Goal: Transaction & Acquisition: Purchase product/service

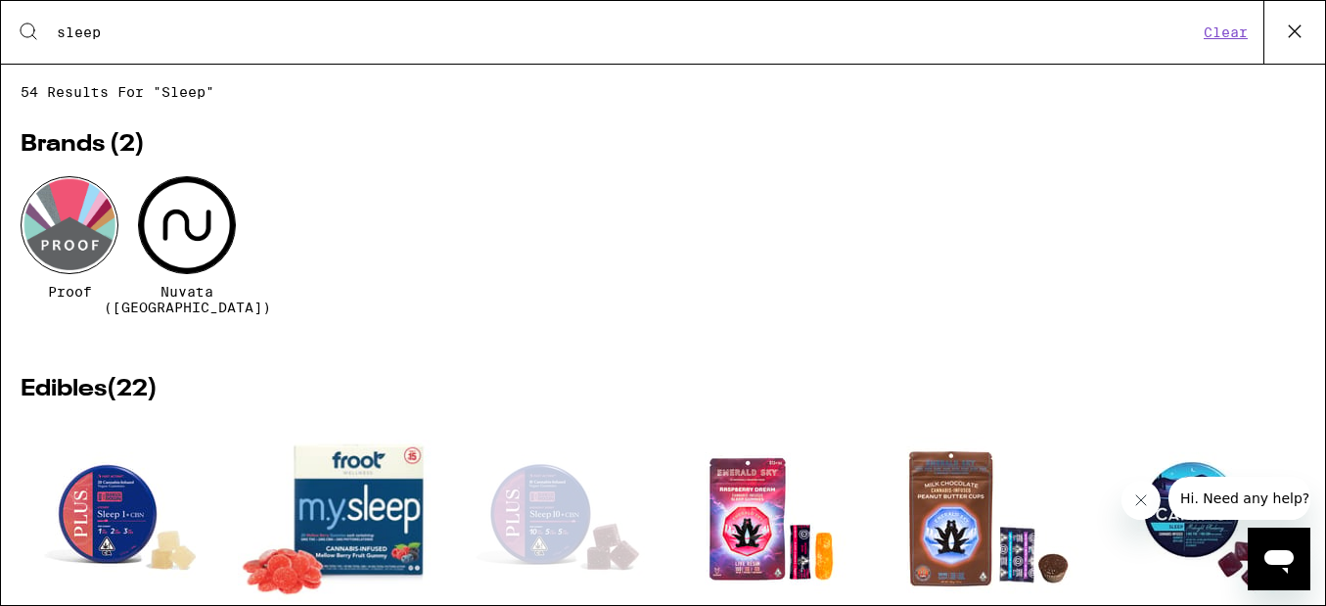
click at [1285, 42] on icon at bounding box center [1294, 31] width 29 height 29
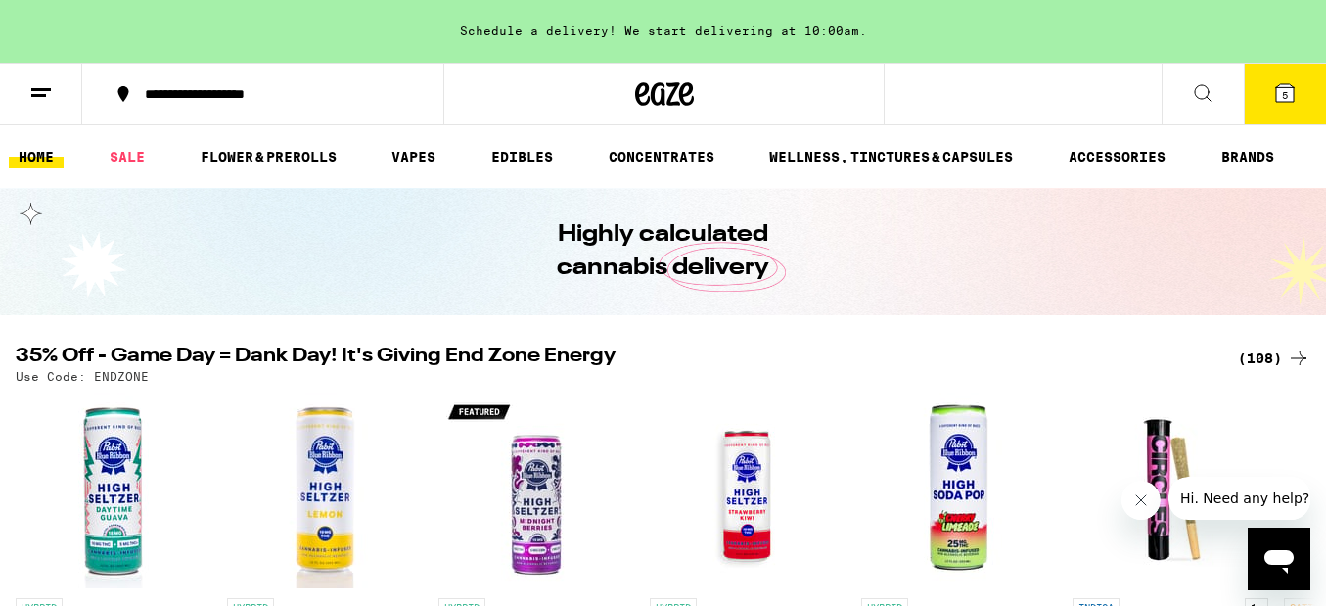
click at [1272, 108] on button "5" at bounding box center [1284, 94] width 82 height 61
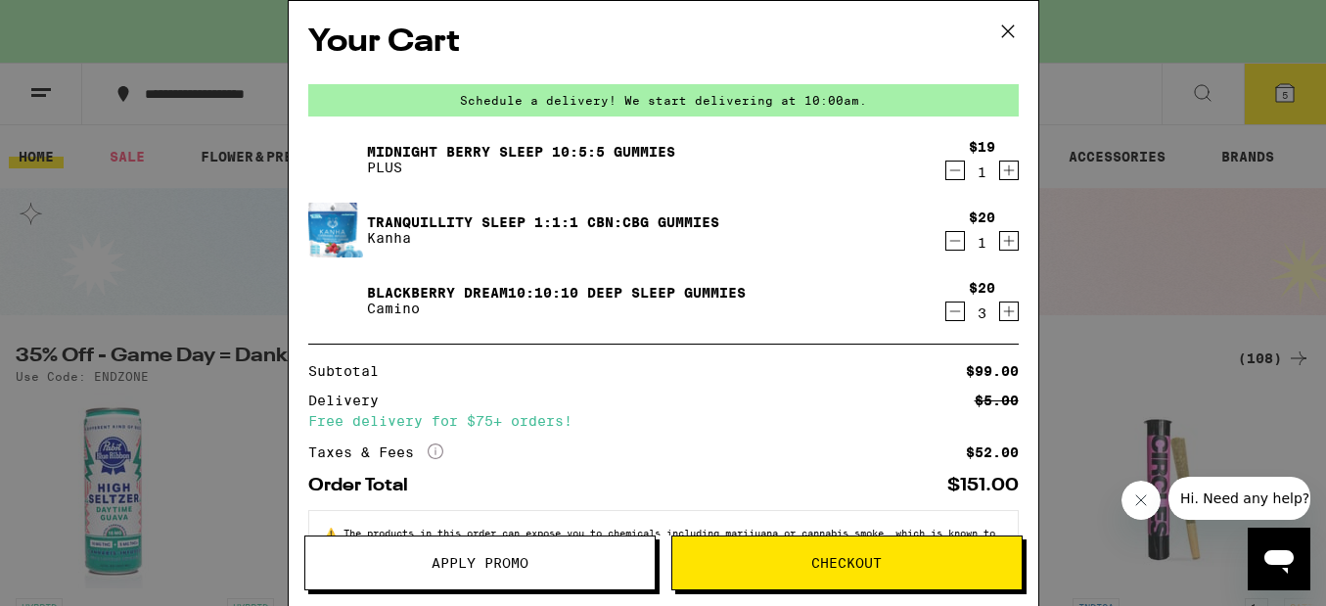
click at [833, 561] on span "Checkout" at bounding box center [846, 563] width 70 height 14
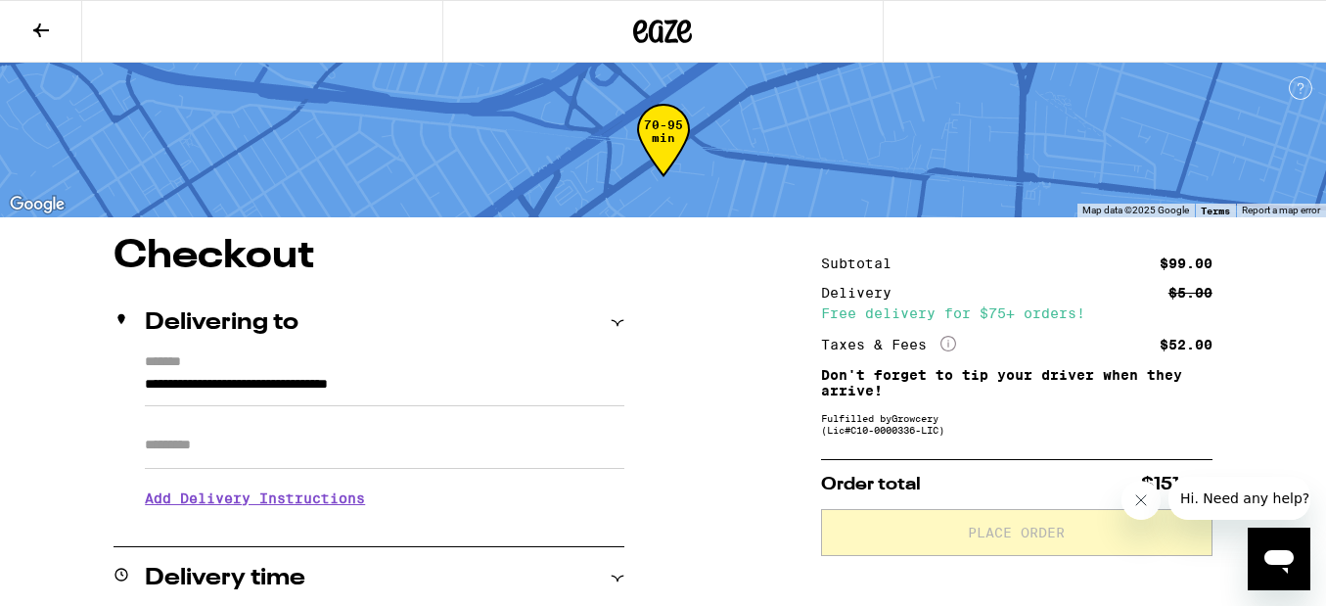
click at [349, 463] on input "Apt/Suite" at bounding box center [384, 445] width 479 height 47
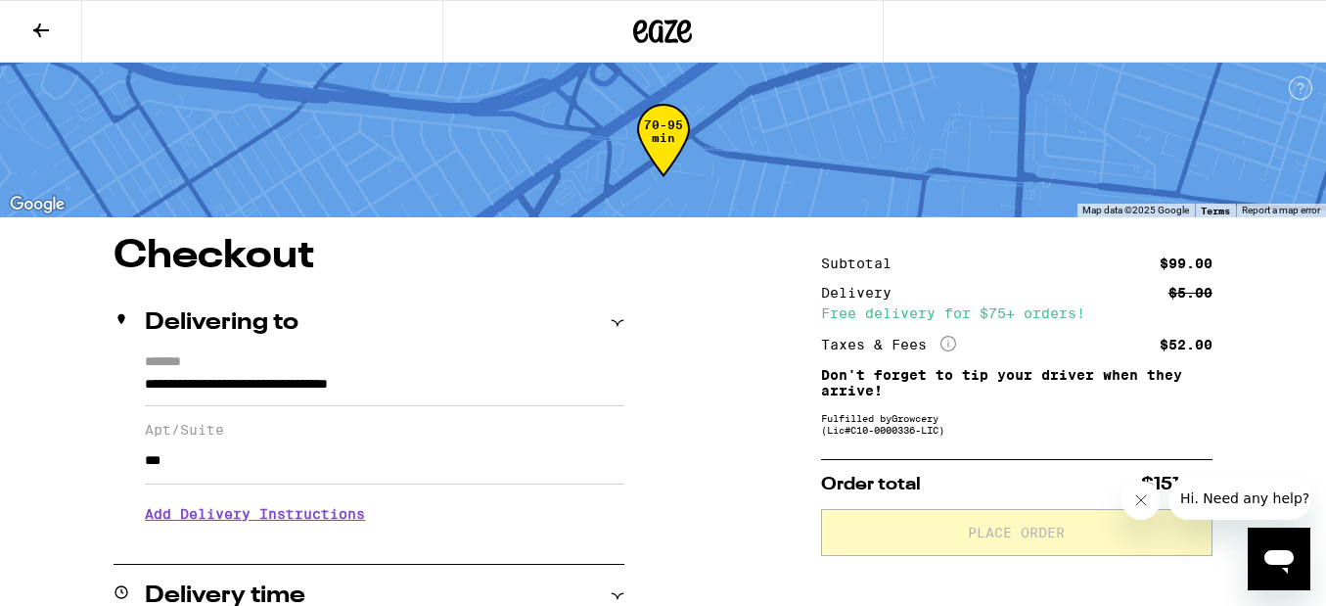
type input "***"
click at [375, 523] on h3 "Add Delivery Instructions" at bounding box center [384, 513] width 479 height 45
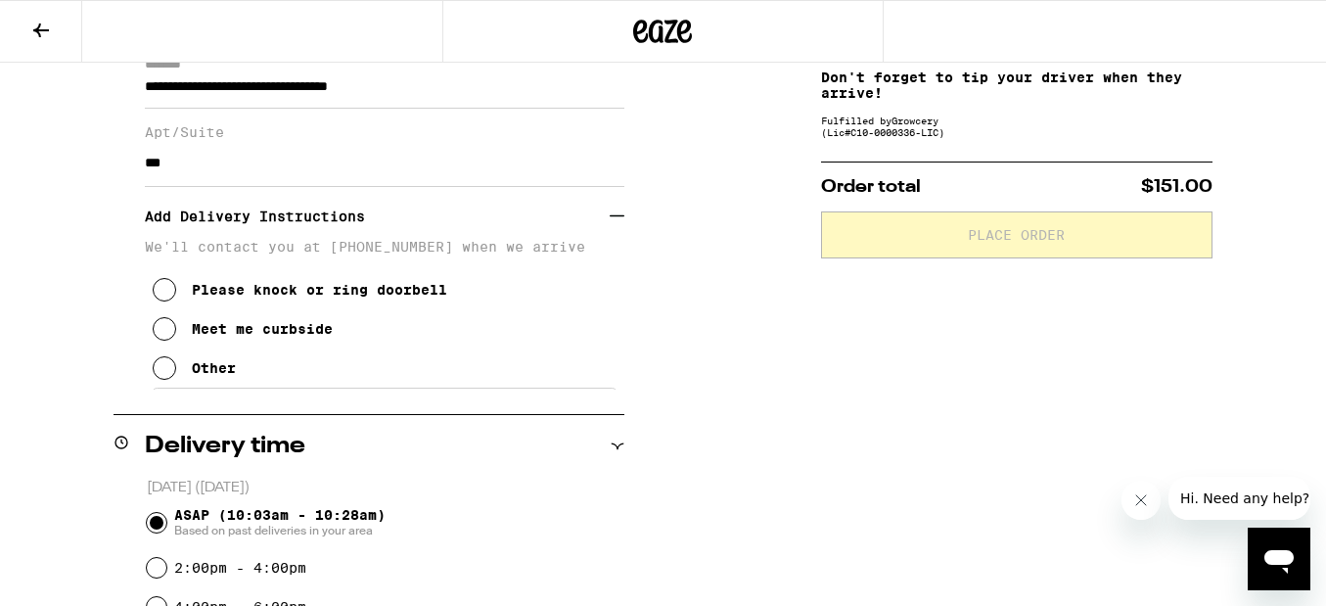
scroll to position [336, 0]
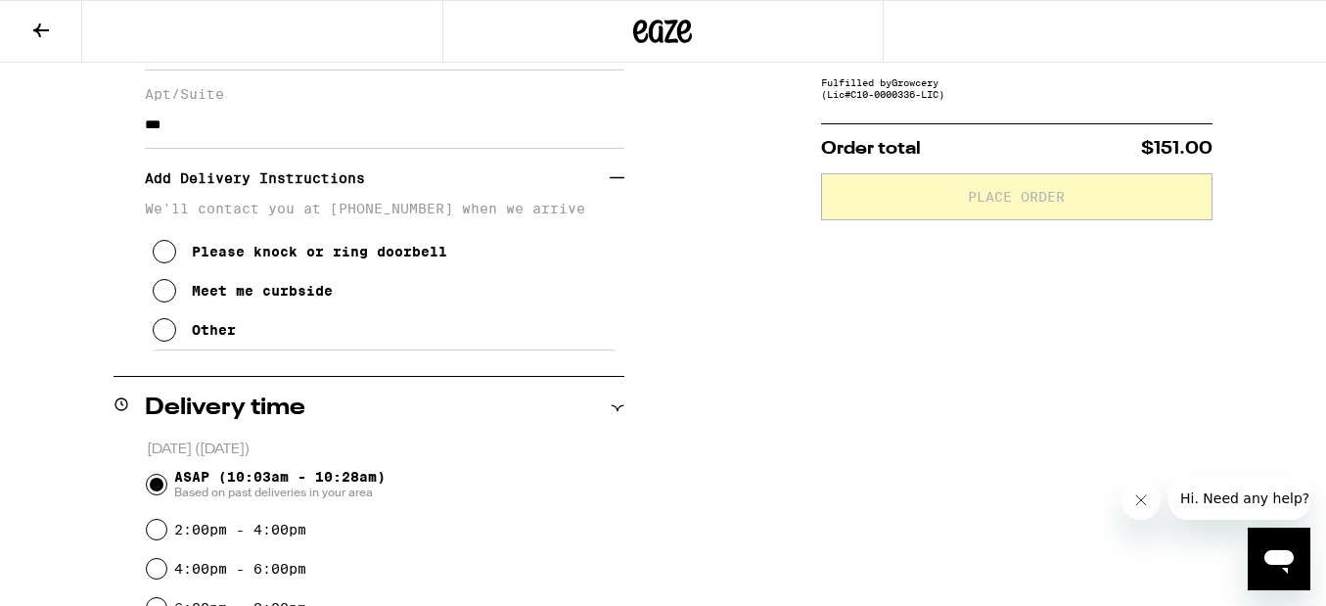
click at [212, 338] on div "Other" at bounding box center [214, 330] width 44 height 16
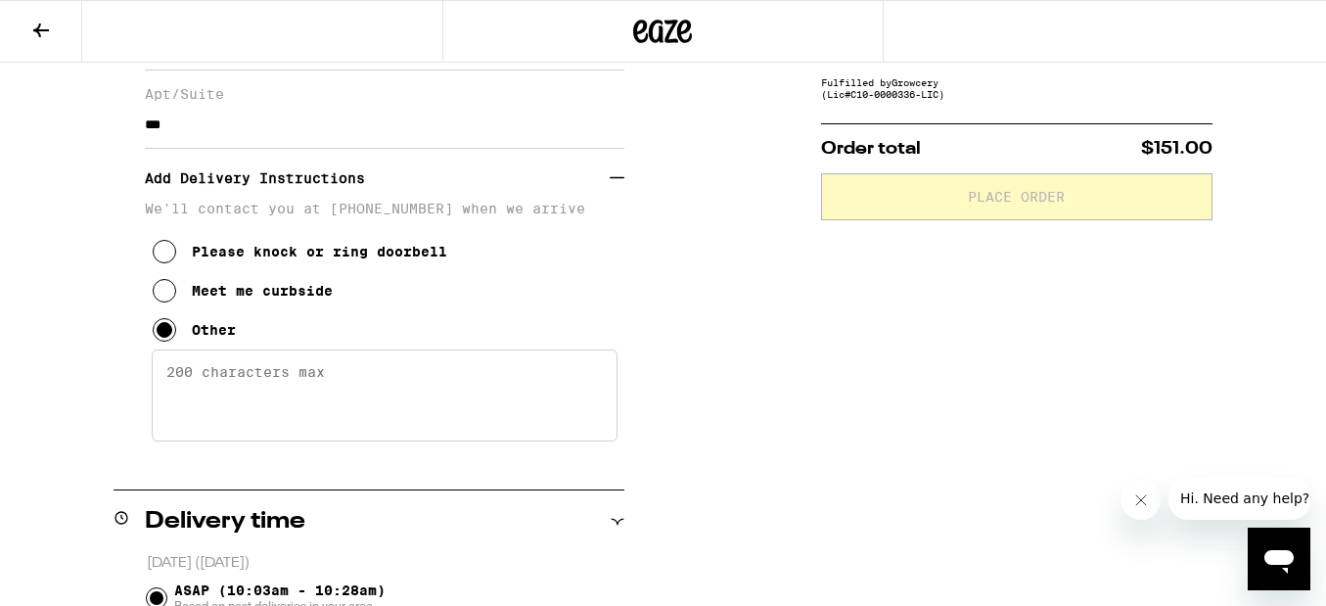
click at [251, 403] on textarea "Enter any other delivery instructions you want driver to know" at bounding box center [385, 395] width 466 height 92
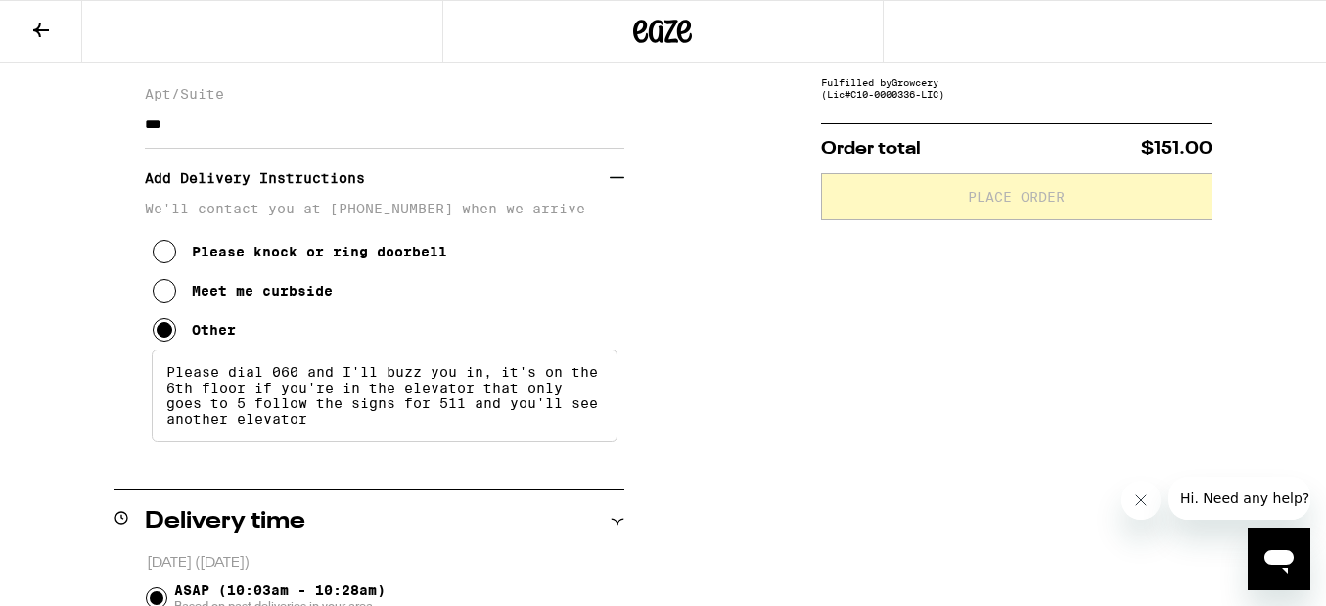
type textarea "Please dial 060 and I'll buzz you in, it's on the 6th floor if you're in the el…"
click at [793, 473] on div "**********" at bounding box center [663, 613] width 1326 height 1424
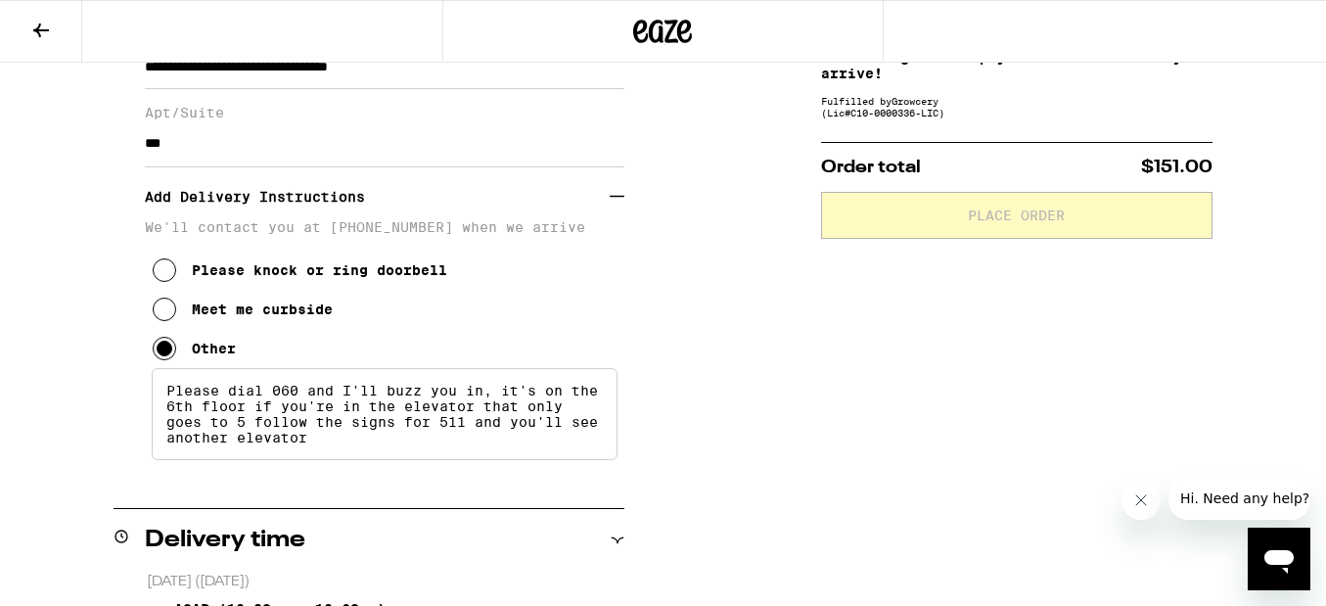
scroll to position [327, 0]
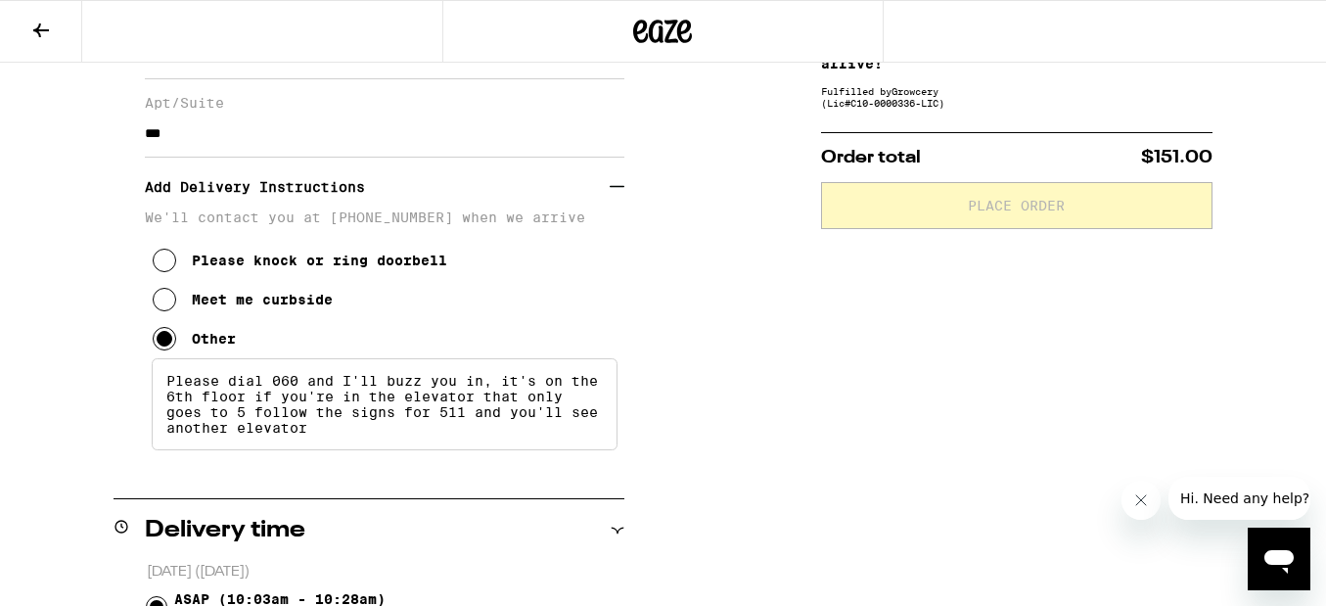
click at [347, 450] on textarea "Please dial 060 and I'll buzz you in, it's on the 6th floor if you're in the el…" at bounding box center [385, 404] width 466 height 92
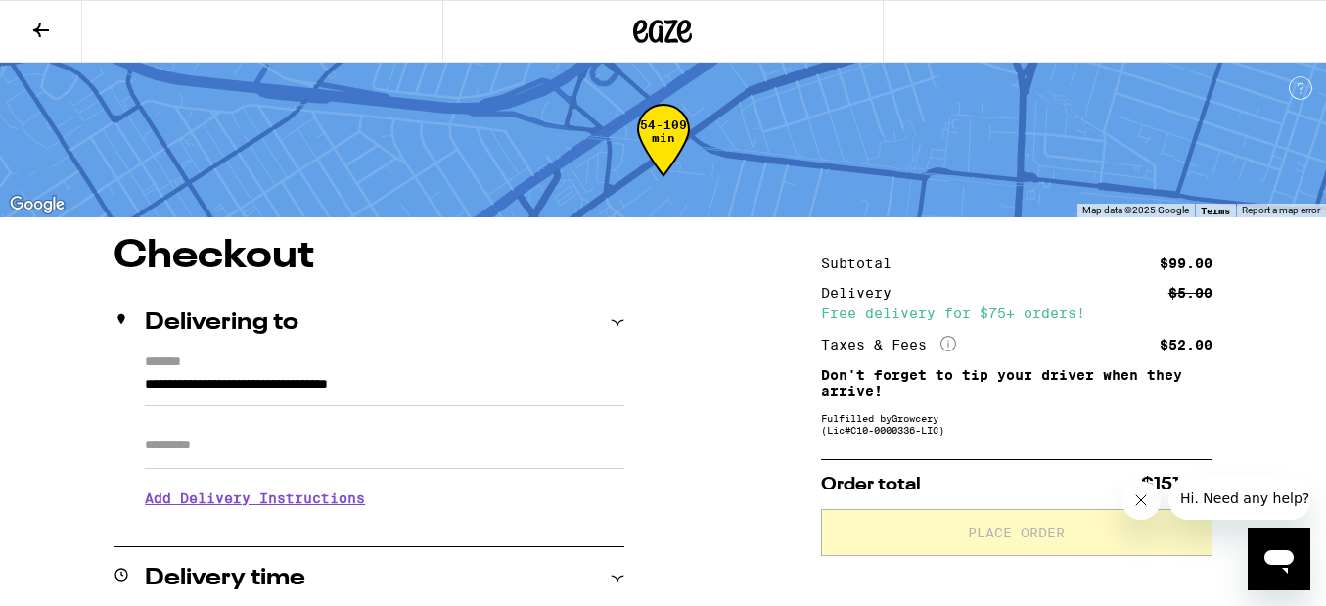
click at [259, 444] on input "Apt/Suite" at bounding box center [384, 445] width 479 height 47
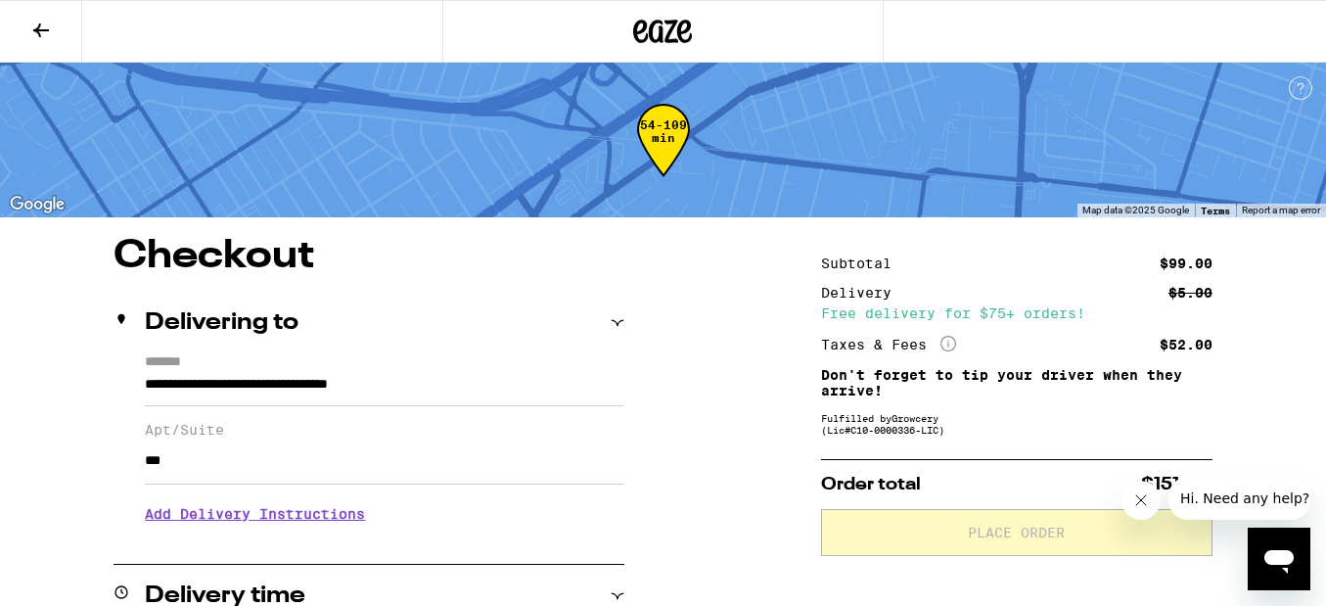
type input "***"
click at [283, 516] on h3 "Add Delivery Instructions" at bounding box center [384, 513] width 479 height 45
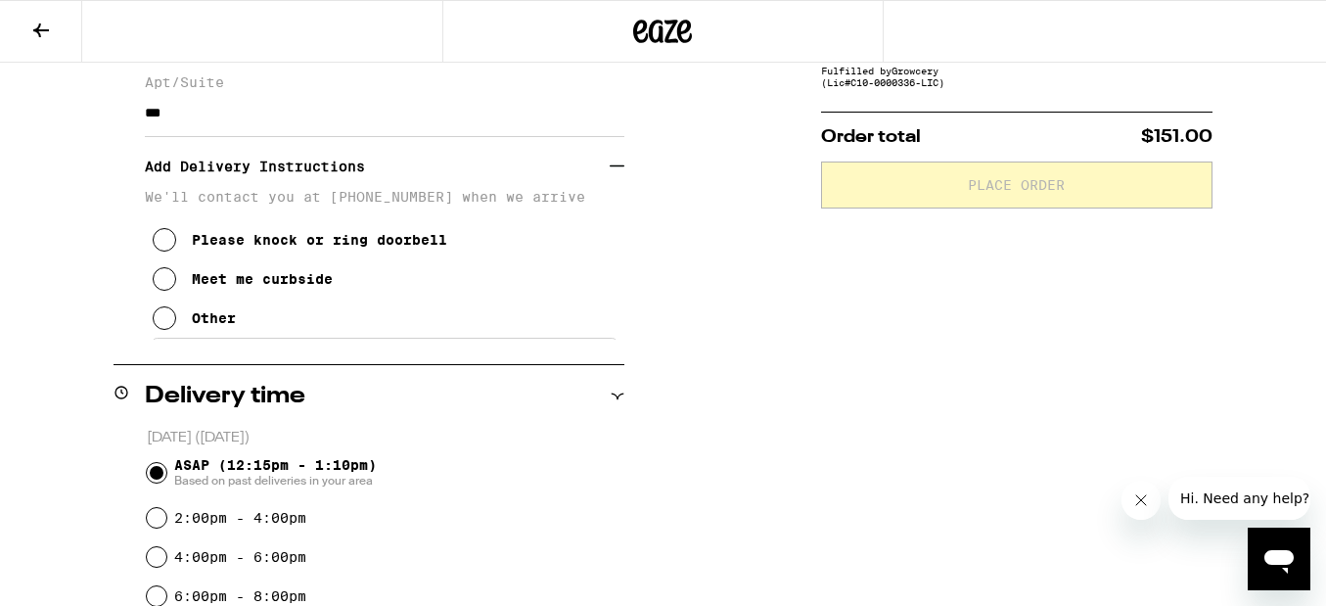
scroll to position [353, 0]
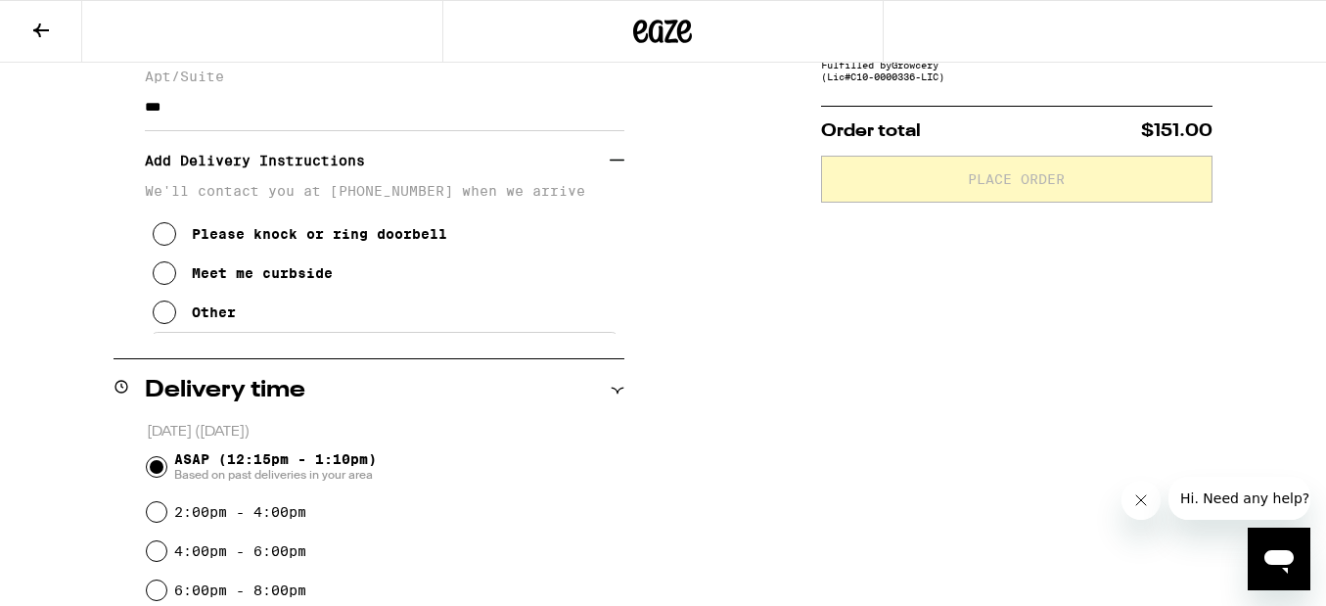
click at [195, 320] on div "Other" at bounding box center [214, 312] width 44 height 16
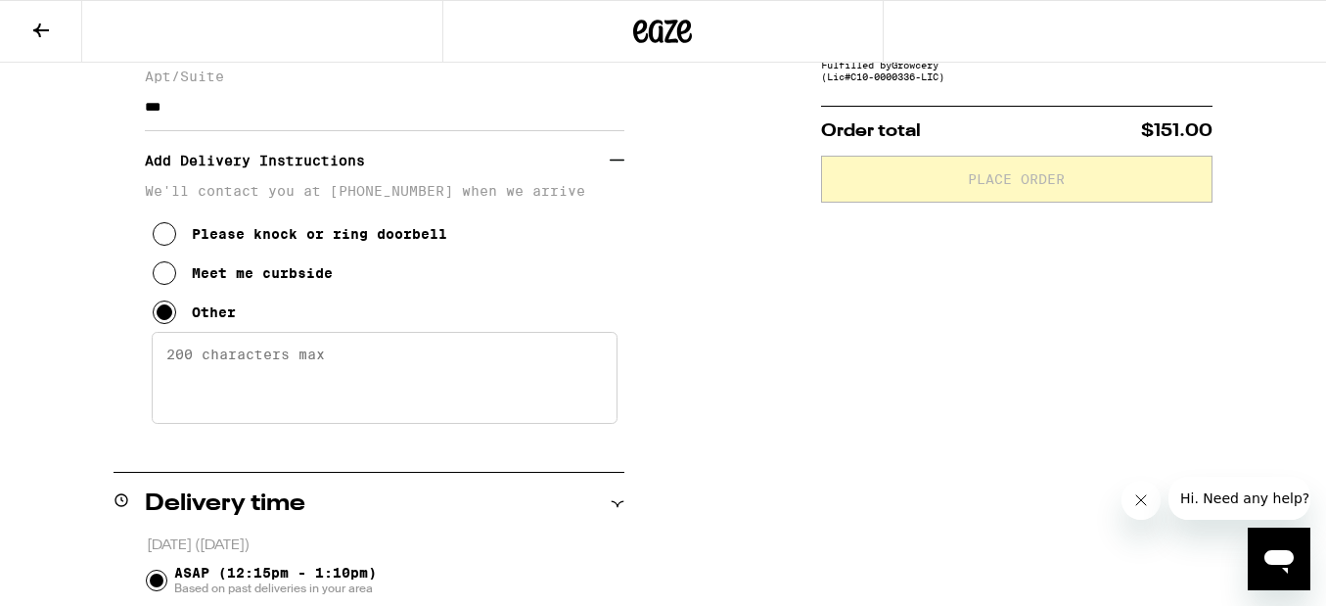
click at [309, 403] on textarea "Enter any other delivery instructions you want driver to know" at bounding box center [385, 378] width 466 height 92
paste textarea "Please dial 060 and I'll buzz you in, it's on the 6th floor if you're in the el…"
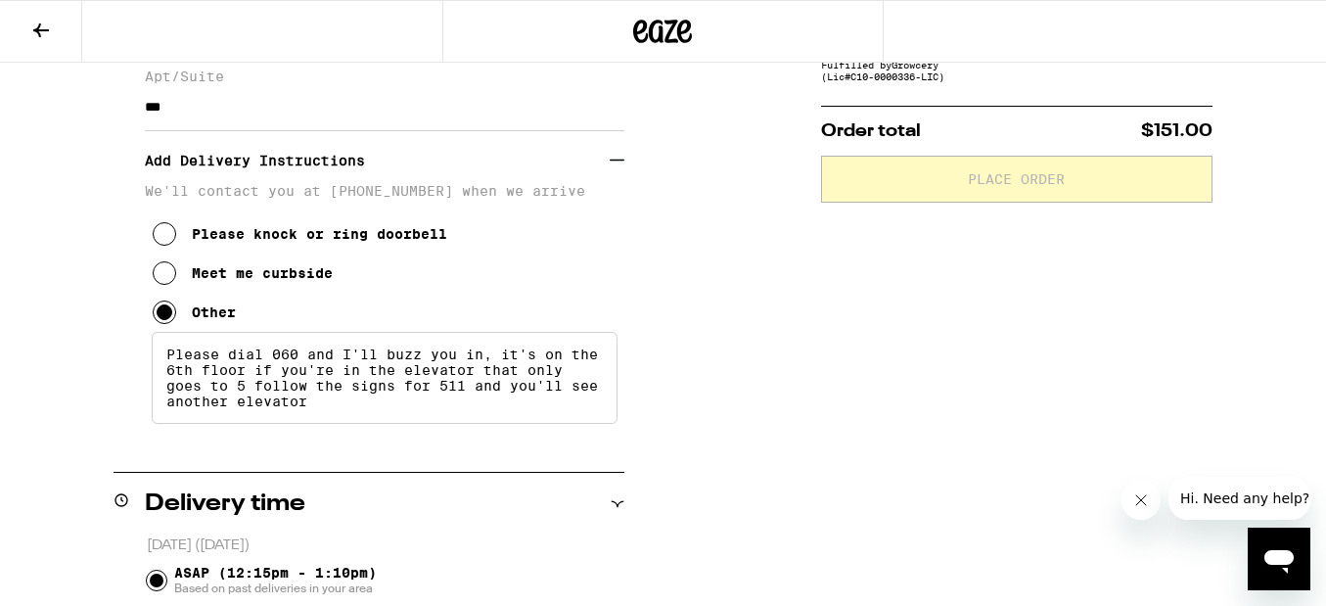
type textarea "Please dial 060 and I'll buzz you in, it's on the 6th floor if you're in the el…"
click at [792, 381] on div "**********" at bounding box center [663, 596] width 1326 height 1424
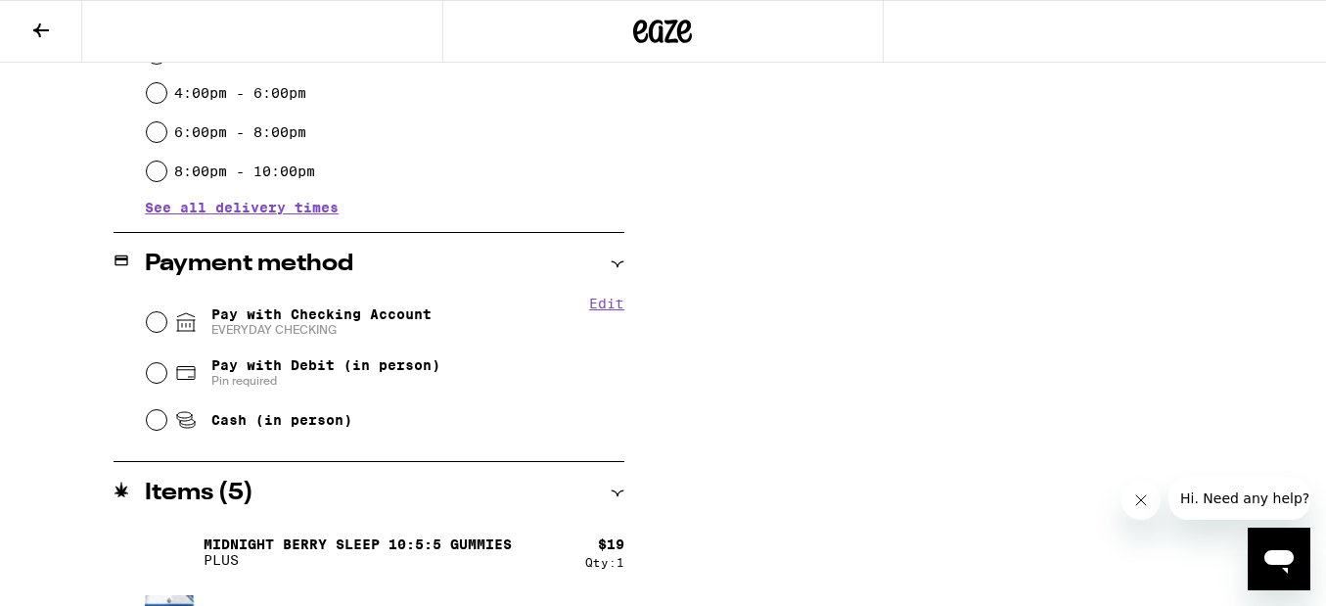
scroll to position [928, 0]
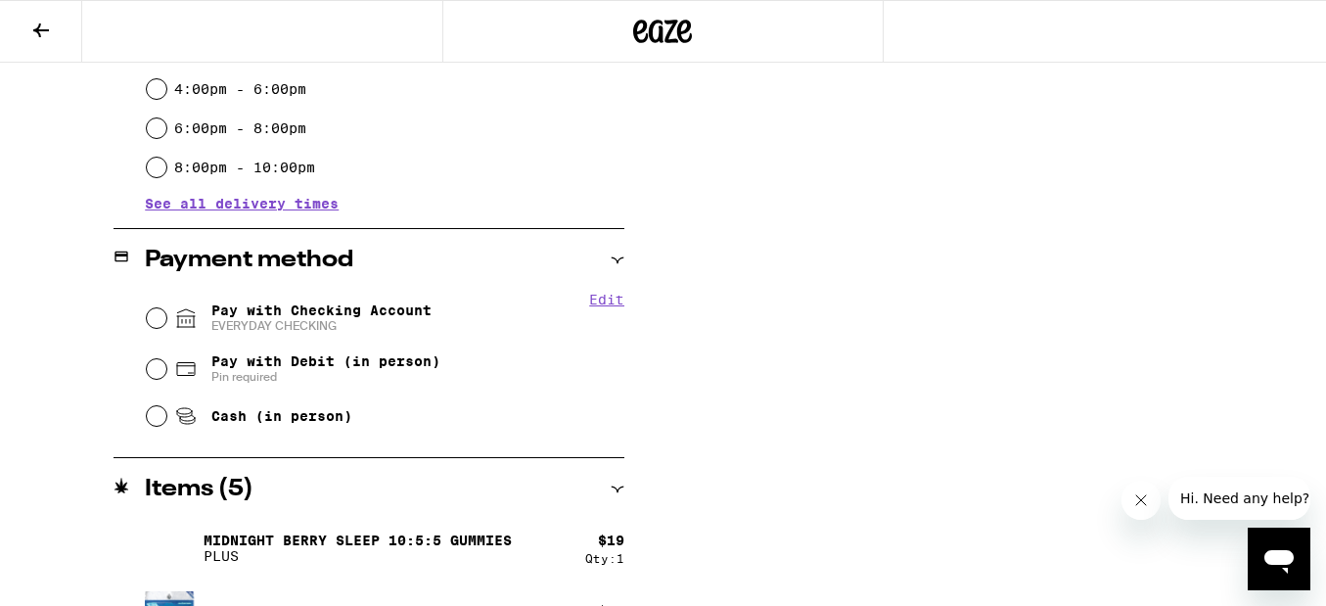
click at [205, 364] on span "Pay with Debit (in person) Pin required" at bounding box center [307, 368] width 266 height 31
click at [166, 364] on input "Pay with Debit (in person) Pin required" at bounding box center [157, 369] width 20 height 20
radio input "true"
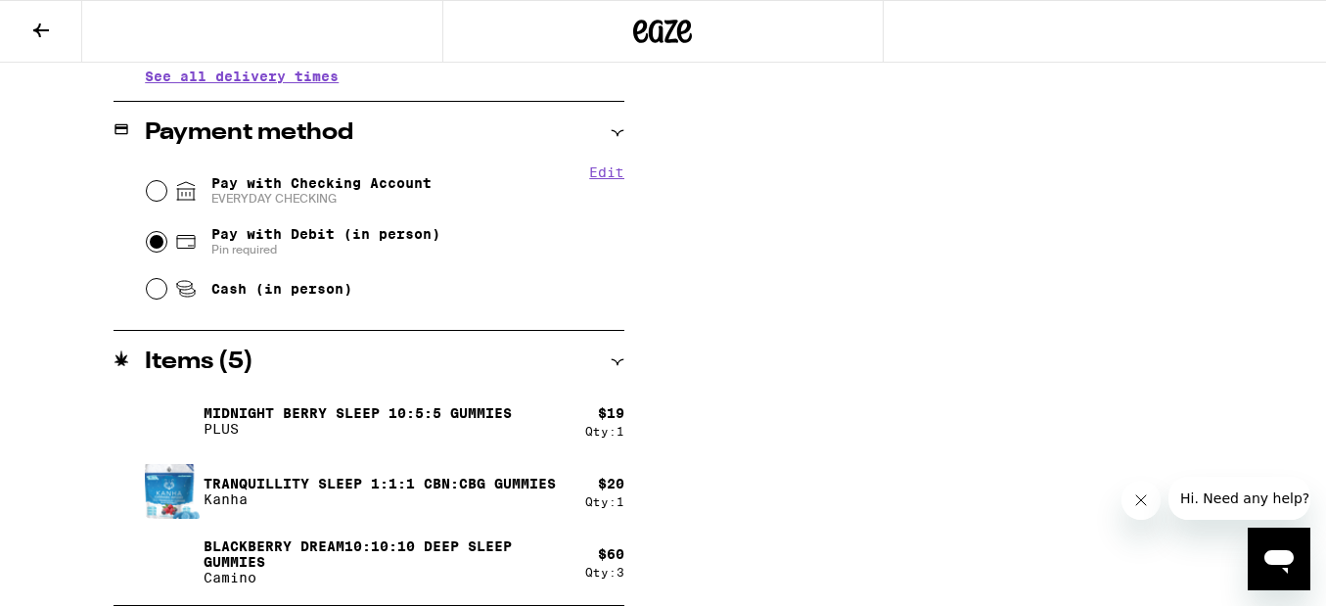
scroll to position [0, 0]
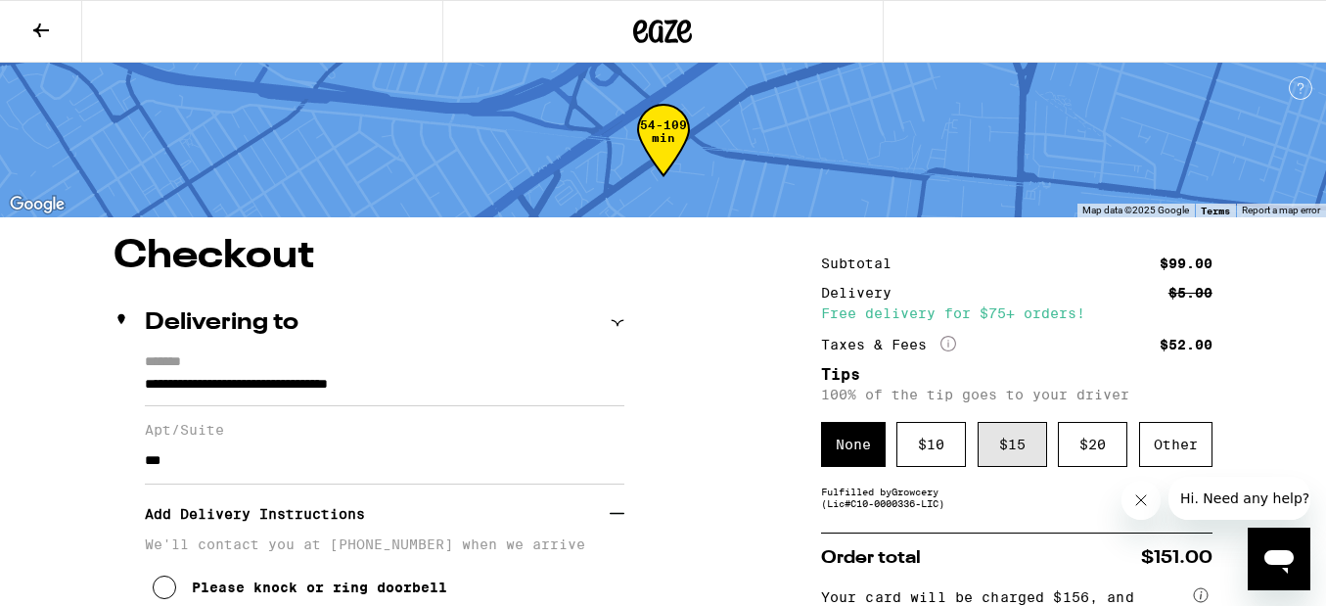
click at [1003, 438] on div "$ 15" at bounding box center [1011, 444] width 69 height 45
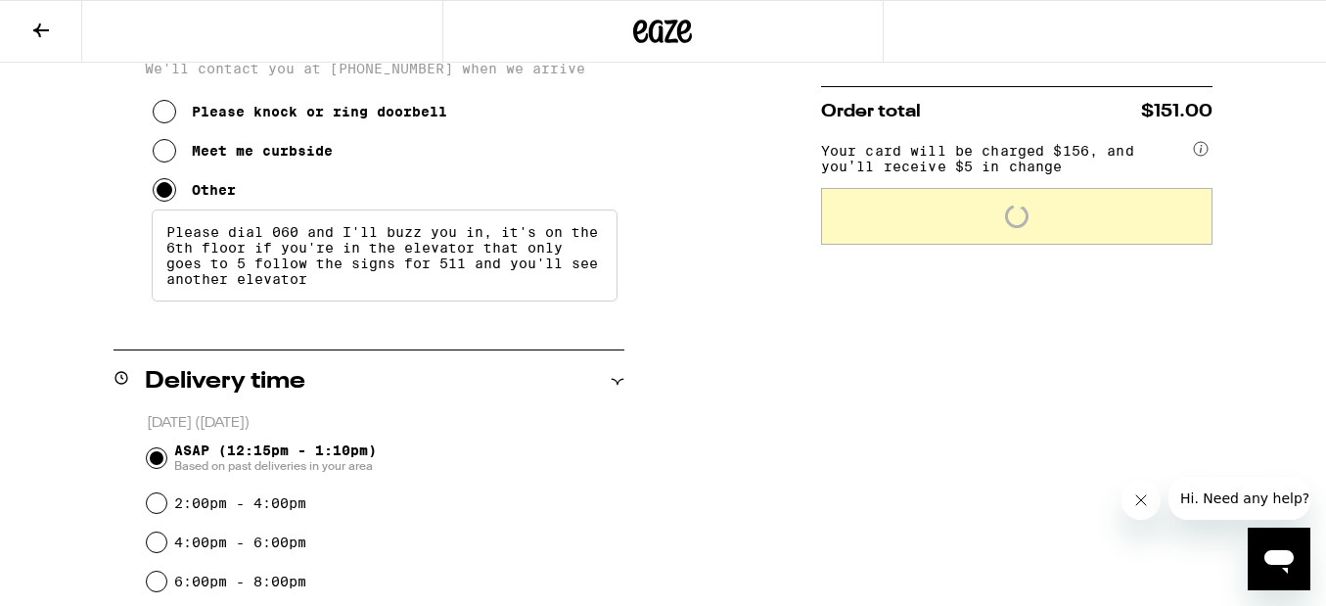
scroll to position [518, 0]
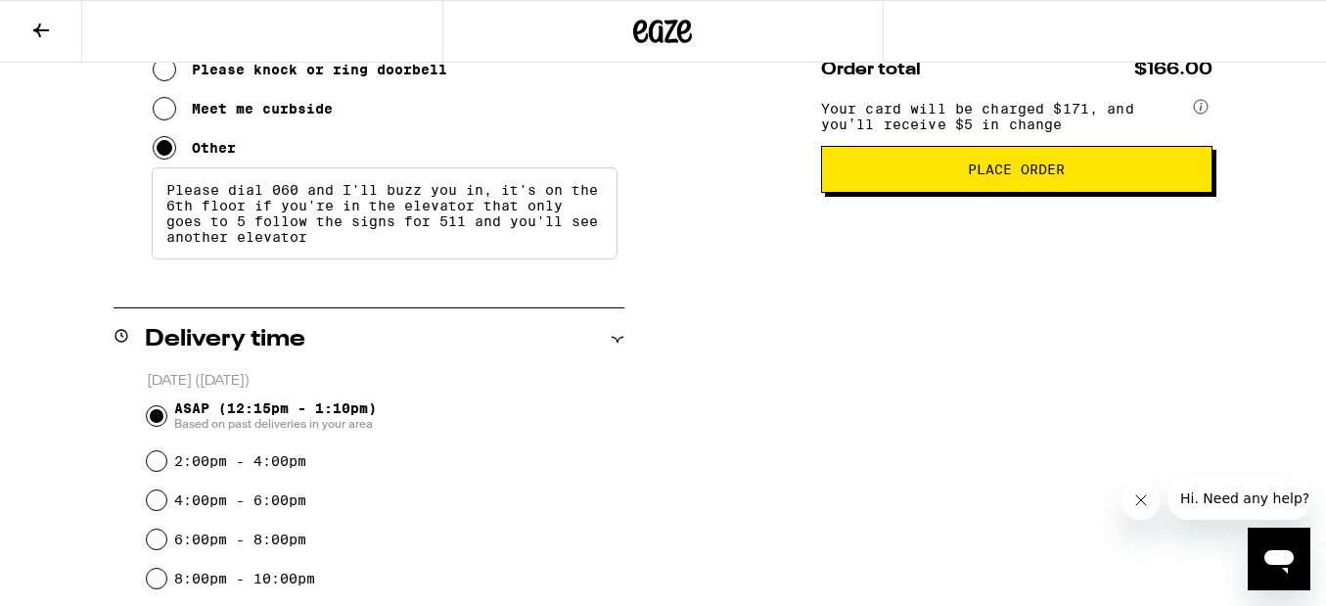
click at [949, 191] on button "Place Order" at bounding box center [1016, 169] width 391 height 47
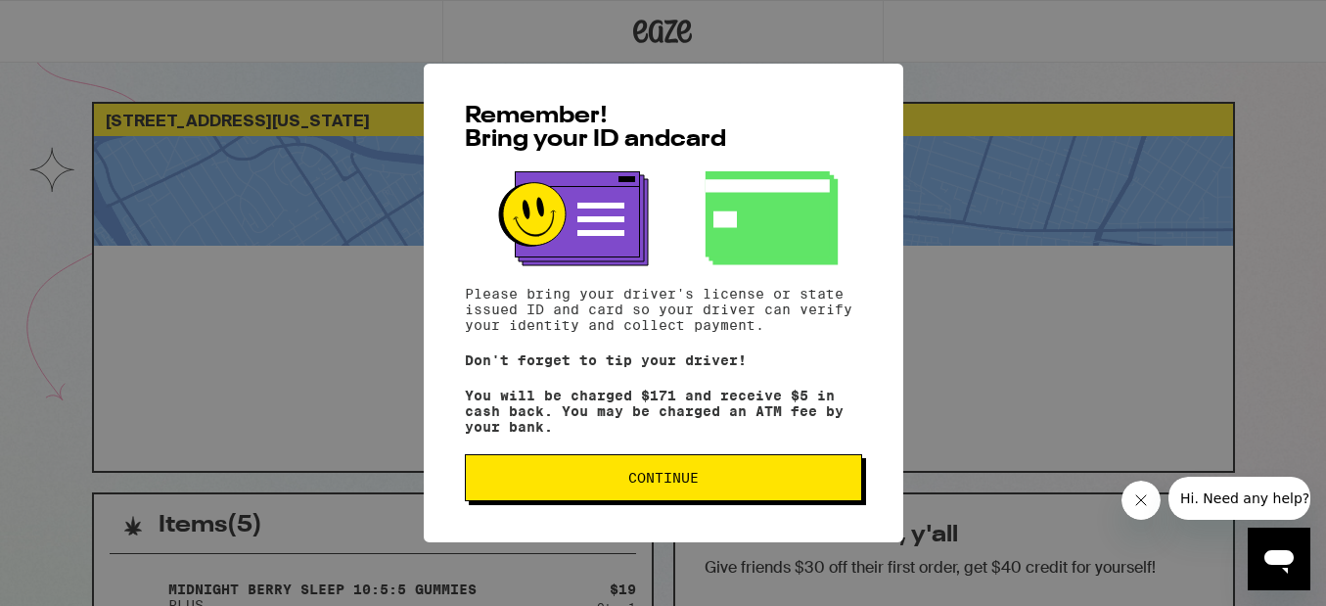
click at [786, 510] on div "Remember! Bring your ID and card Please bring your driver's license or state is…" at bounding box center [663, 303] width 479 height 478
click at [791, 483] on span "Continue" at bounding box center [663, 478] width 364 height 14
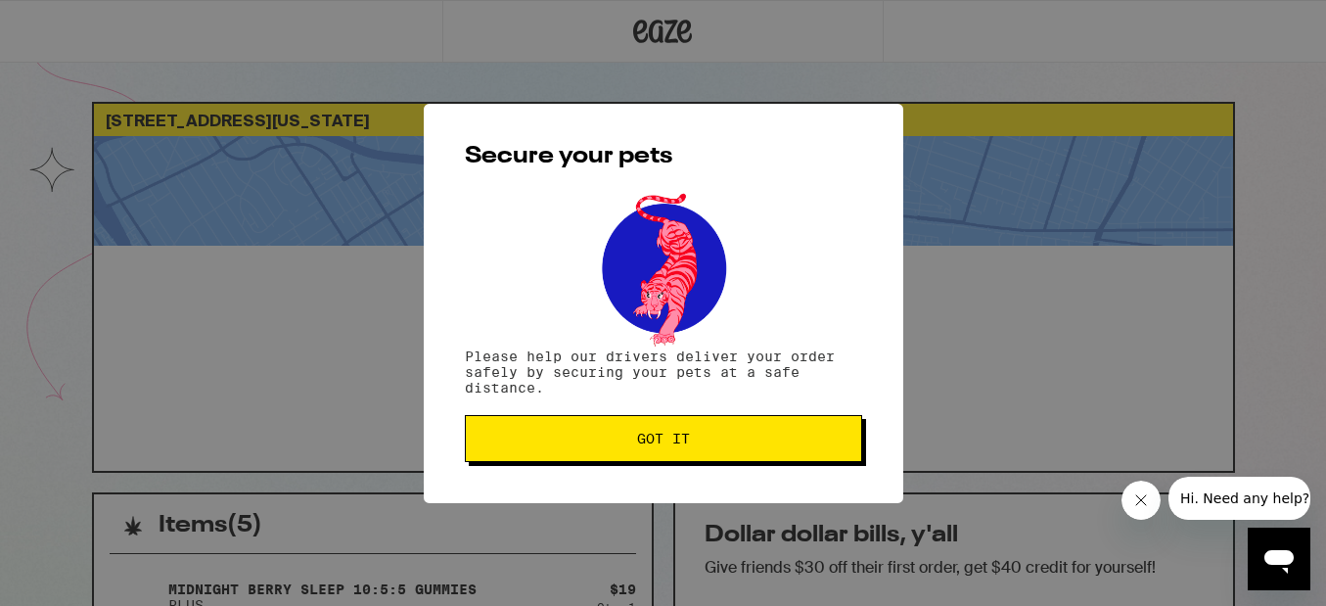
click at [800, 443] on span "Got it" at bounding box center [663, 438] width 364 height 14
